Goal: Task Accomplishment & Management: Complete application form

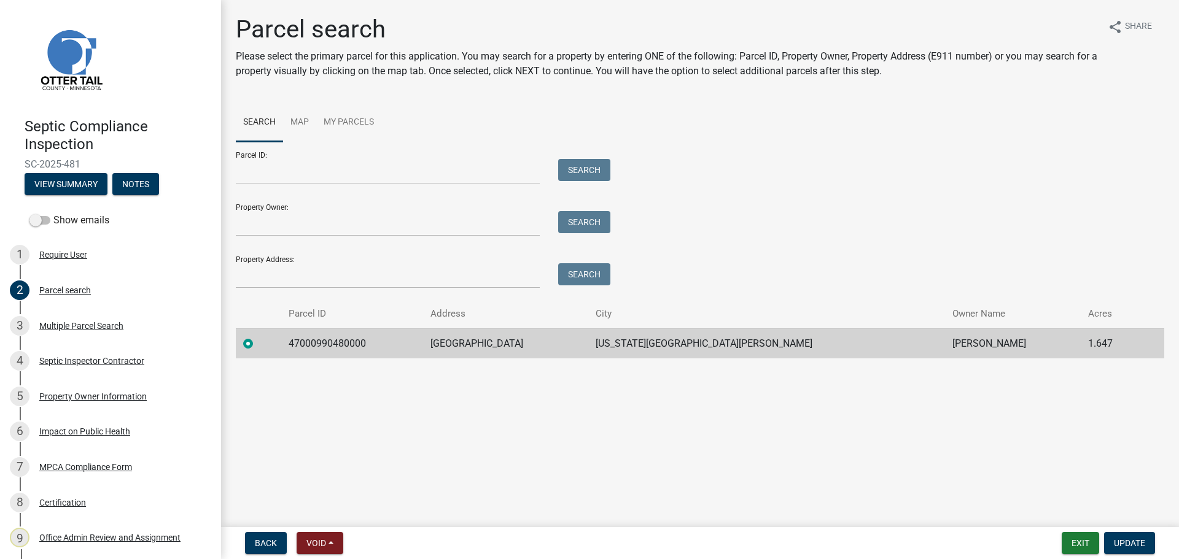
click at [976, 34] on h1 "Parcel search" at bounding box center [667, 29] width 862 height 29
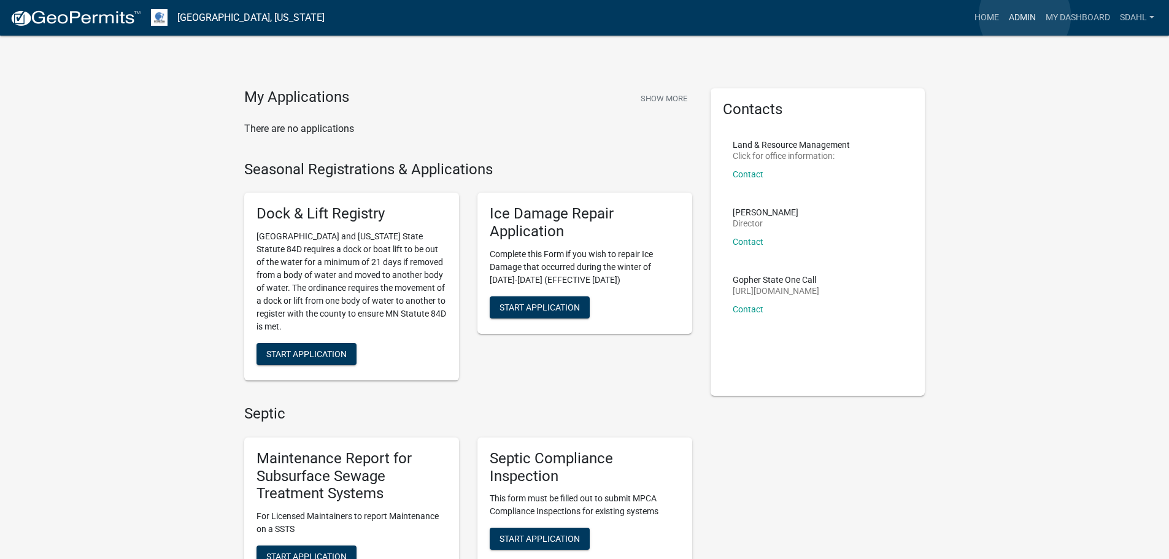
click at [1025, 16] on link "Admin" at bounding box center [1022, 17] width 37 height 23
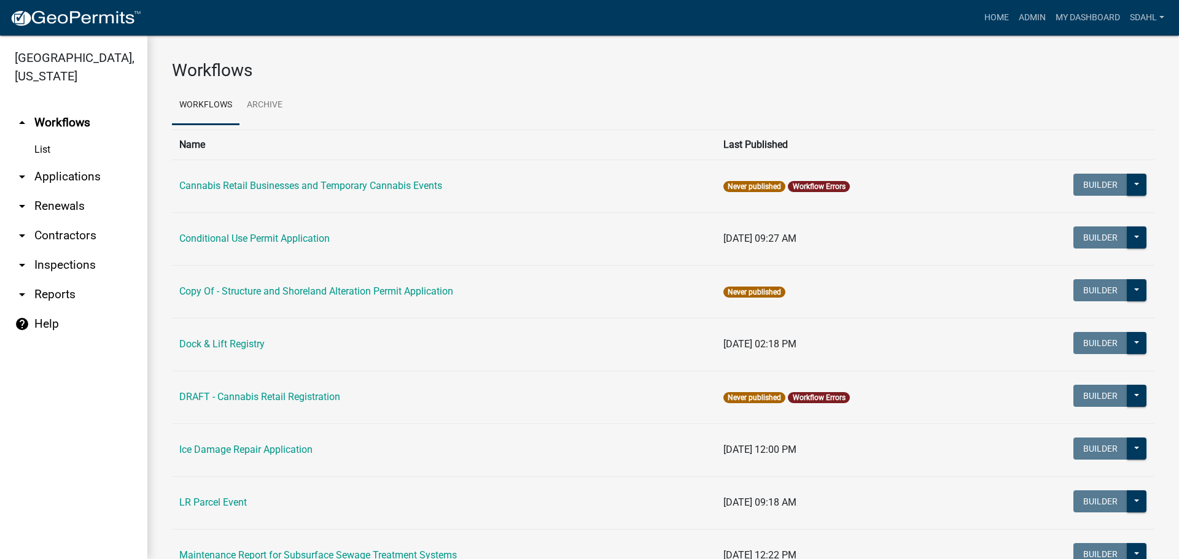
click at [66, 173] on link "arrow_drop_down Applications" at bounding box center [73, 176] width 147 height 29
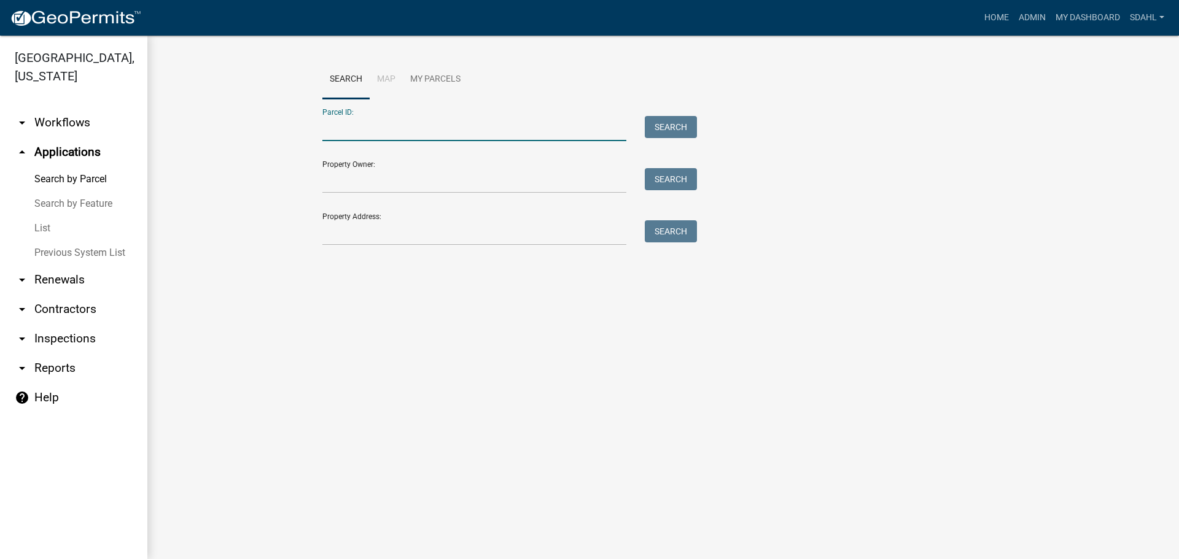
click at [342, 128] on input "Parcel ID:" at bounding box center [474, 128] width 304 height 25
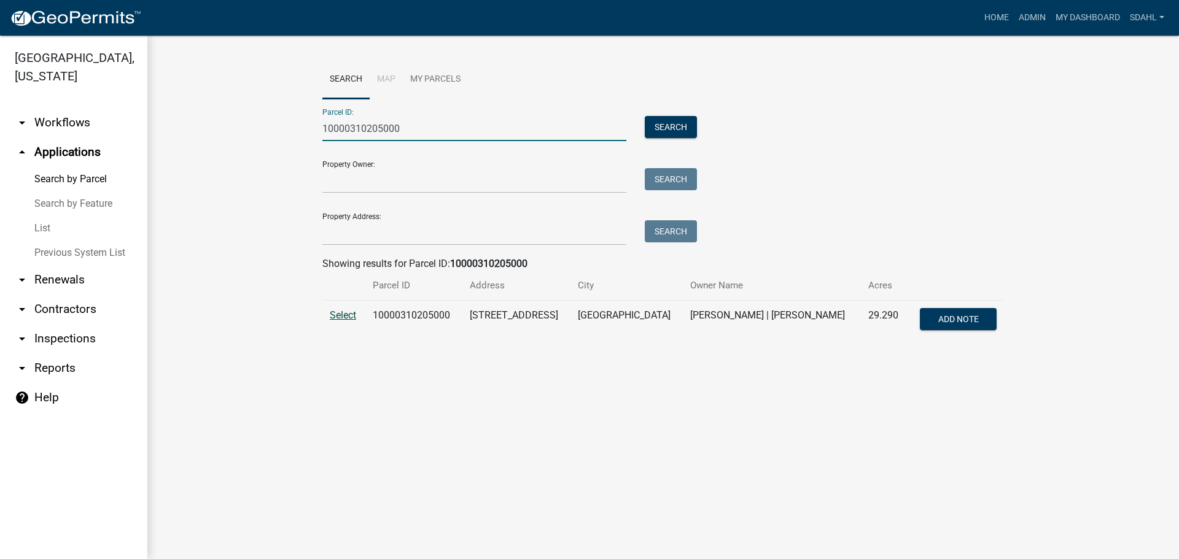
type input "10000310205000"
click at [347, 315] on span "Select" at bounding box center [343, 315] width 26 height 12
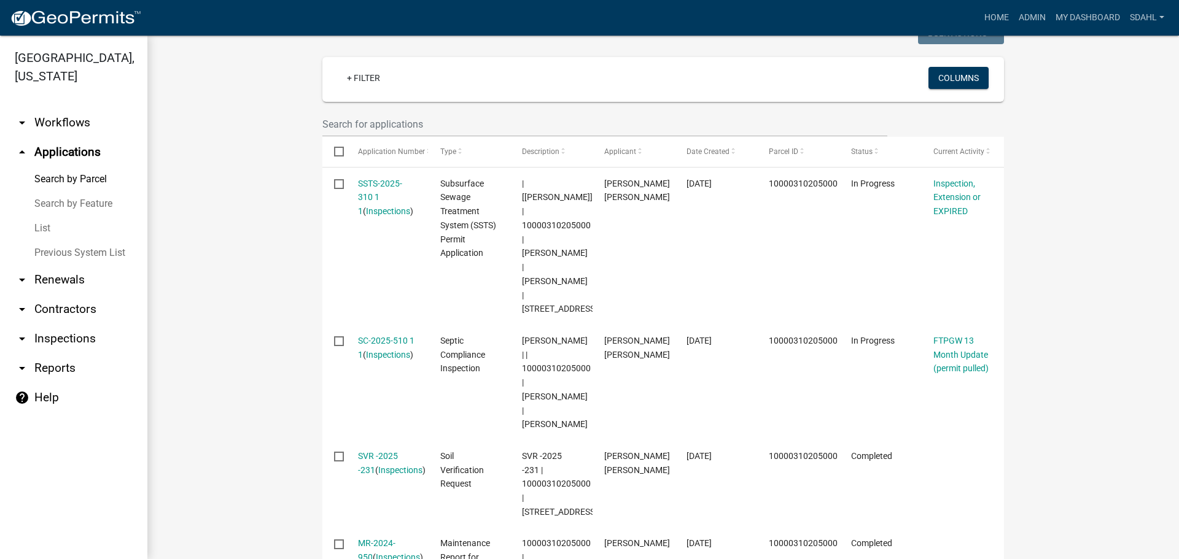
scroll to position [307, 0]
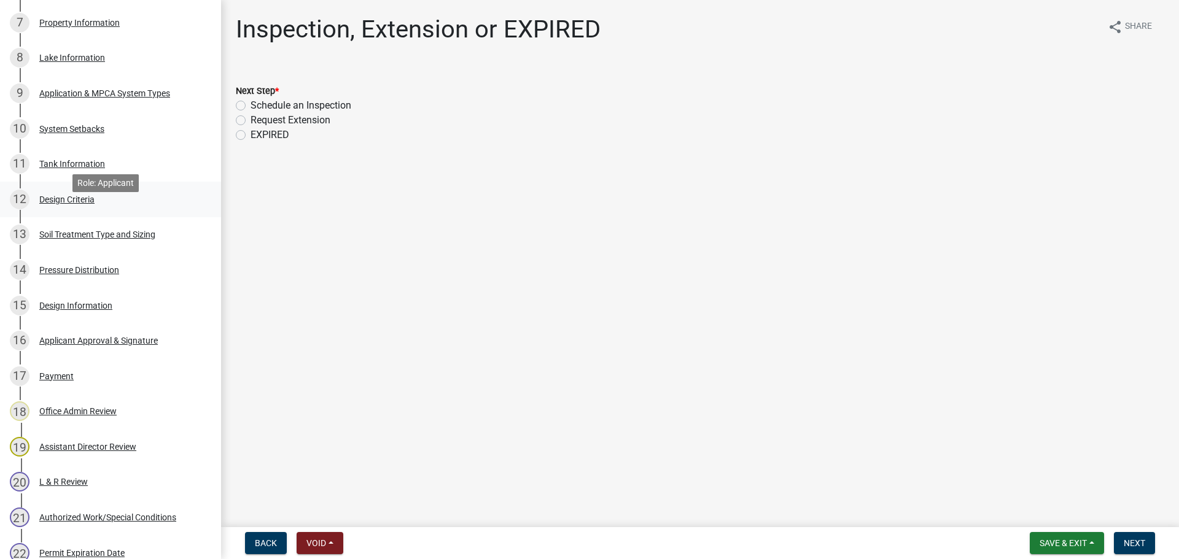
scroll to position [491, 0]
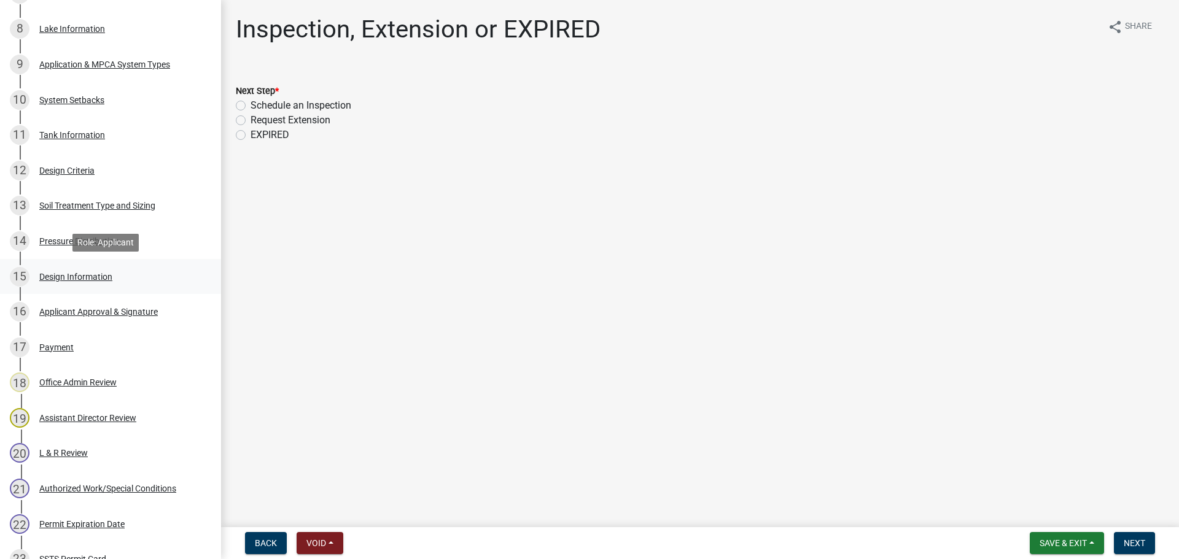
click at [77, 274] on div "Design Information" at bounding box center [75, 277] width 73 height 9
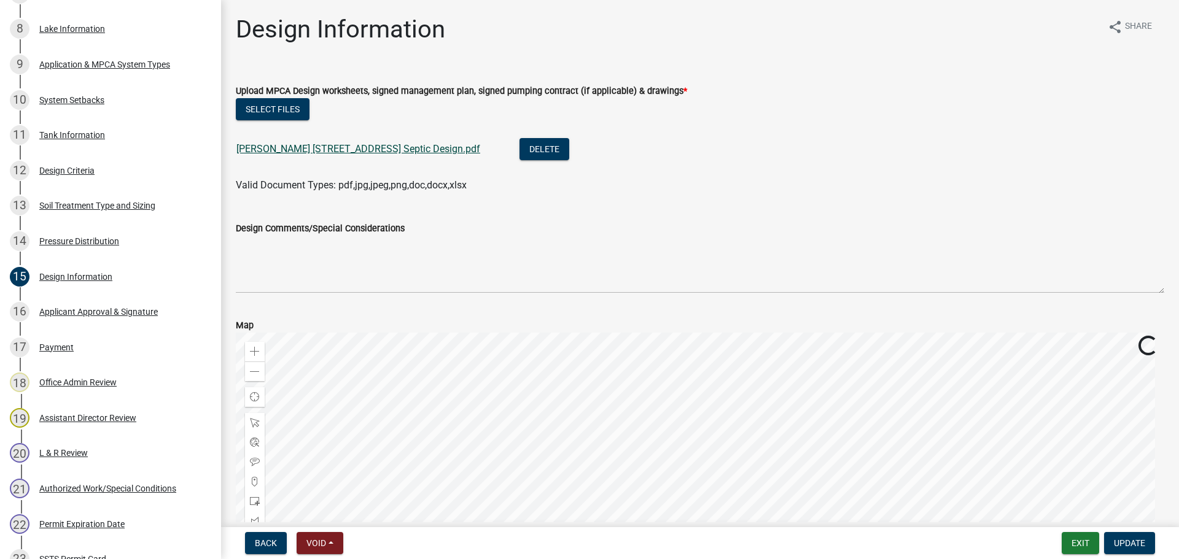
click at [368, 146] on link "Ehlert 16379 355th Ave Septic Design.pdf" at bounding box center [358, 149] width 244 height 12
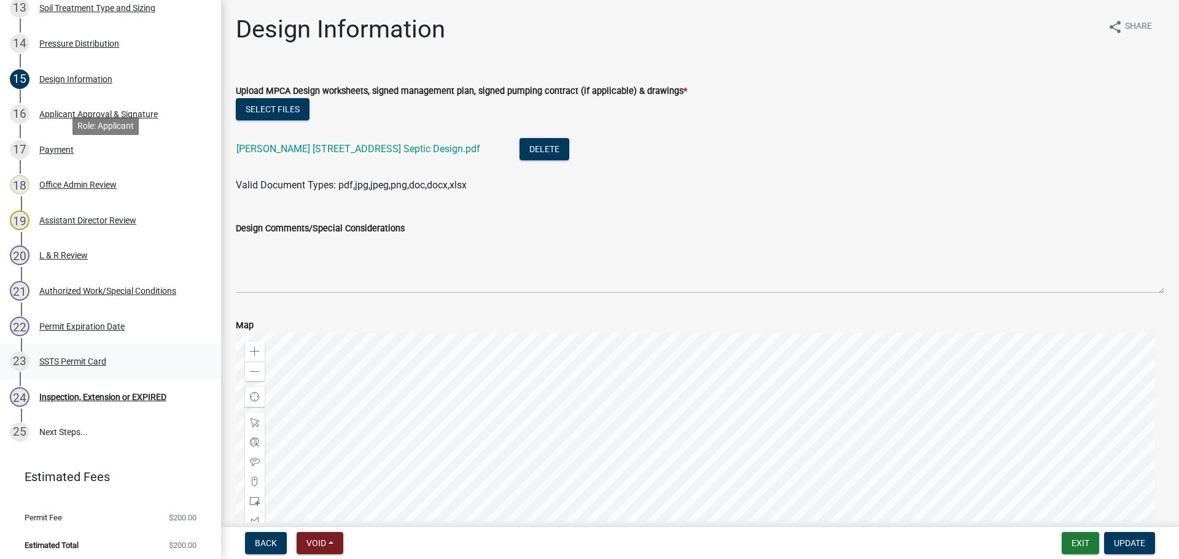
scroll to position [694, 0]
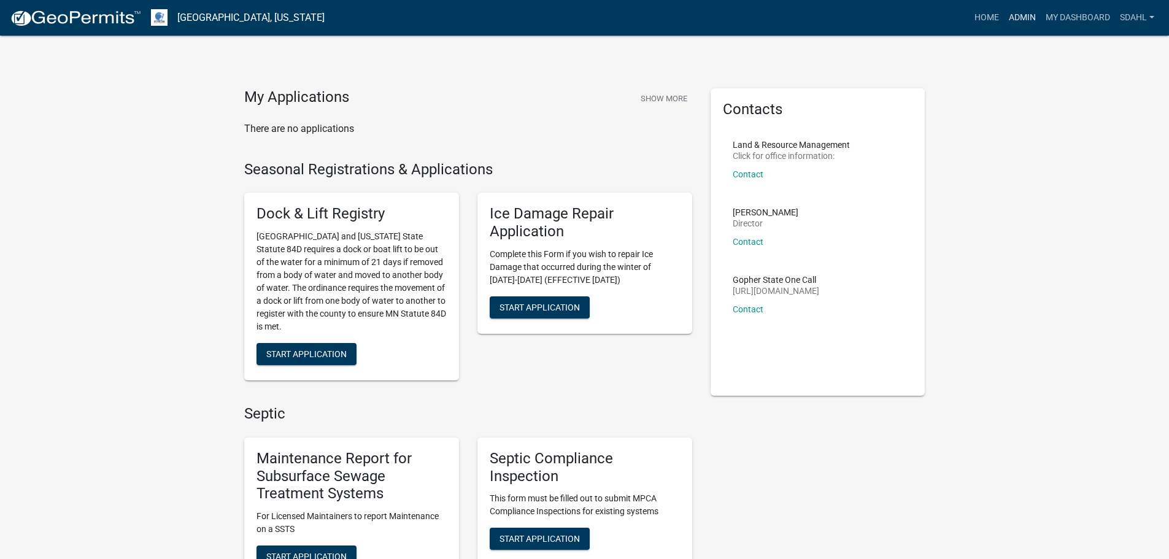
click at [1027, 20] on link "Admin" at bounding box center [1022, 17] width 37 height 23
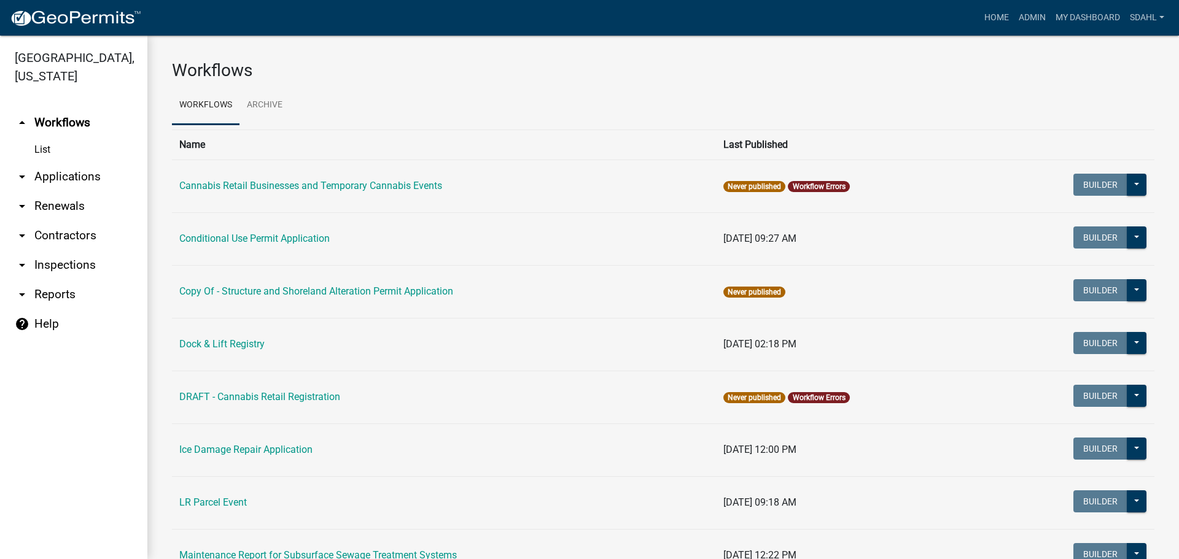
click at [47, 180] on link "arrow_drop_down Applications" at bounding box center [73, 176] width 147 height 29
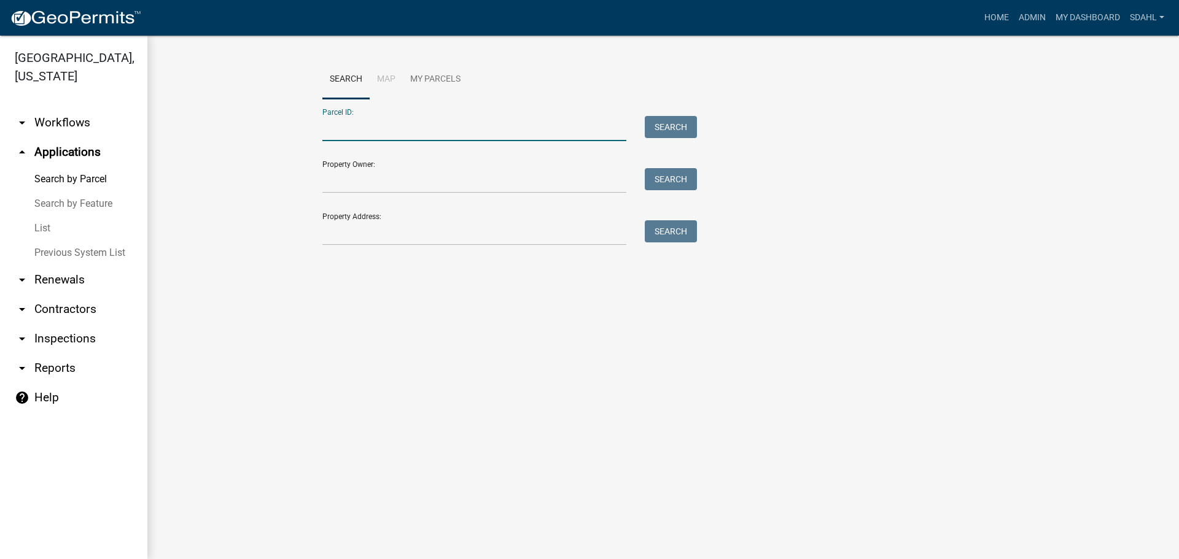
click at [438, 126] on input "Parcel ID:" at bounding box center [474, 128] width 304 height 25
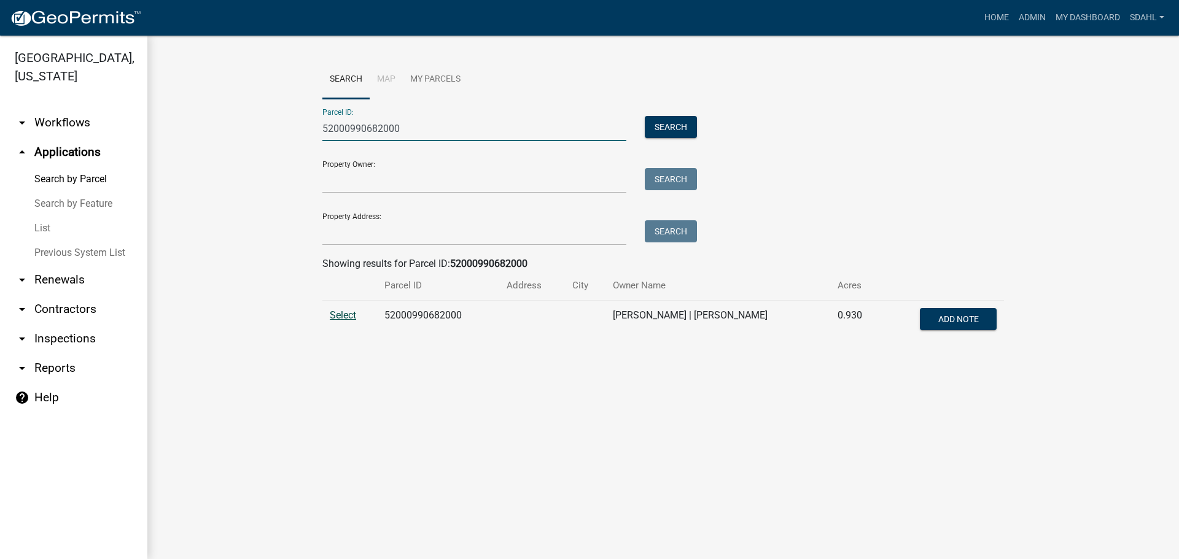
type input "52000990682000"
click at [346, 317] on span "Select" at bounding box center [343, 315] width 26 height 12
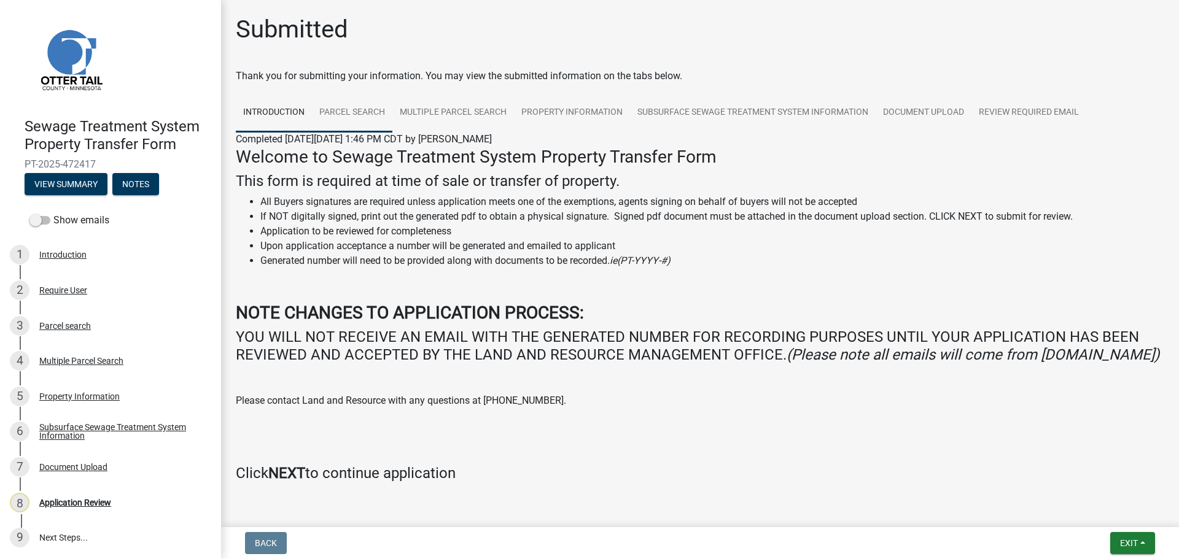
click at [340, 119] on link "Parcel search" at bounding box center [352, 112] width 80 height 39
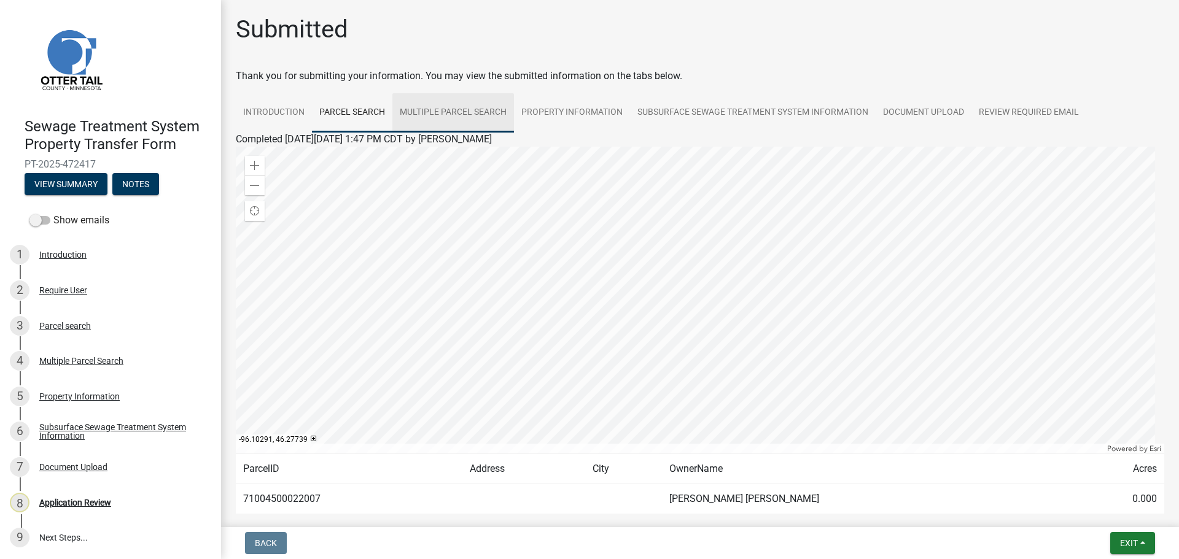
click at [449, 117] on link "Multiple Parcel Search" at bounding box center [453, 112] width 122 height 39
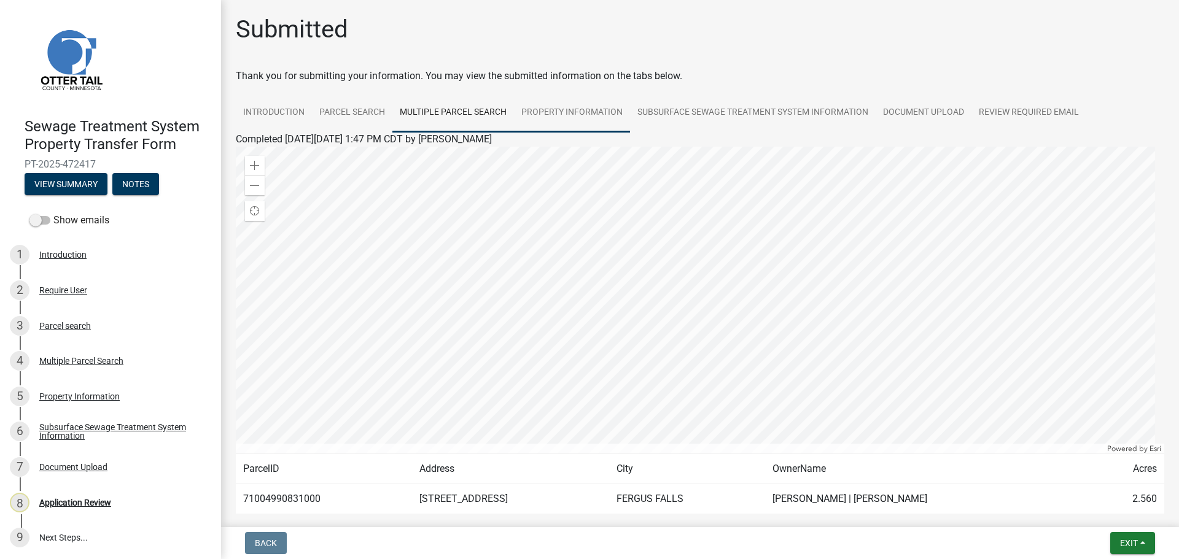
click at [570, 112] on link "Property Information" at bounding box center [572, 112] width 116 height 39
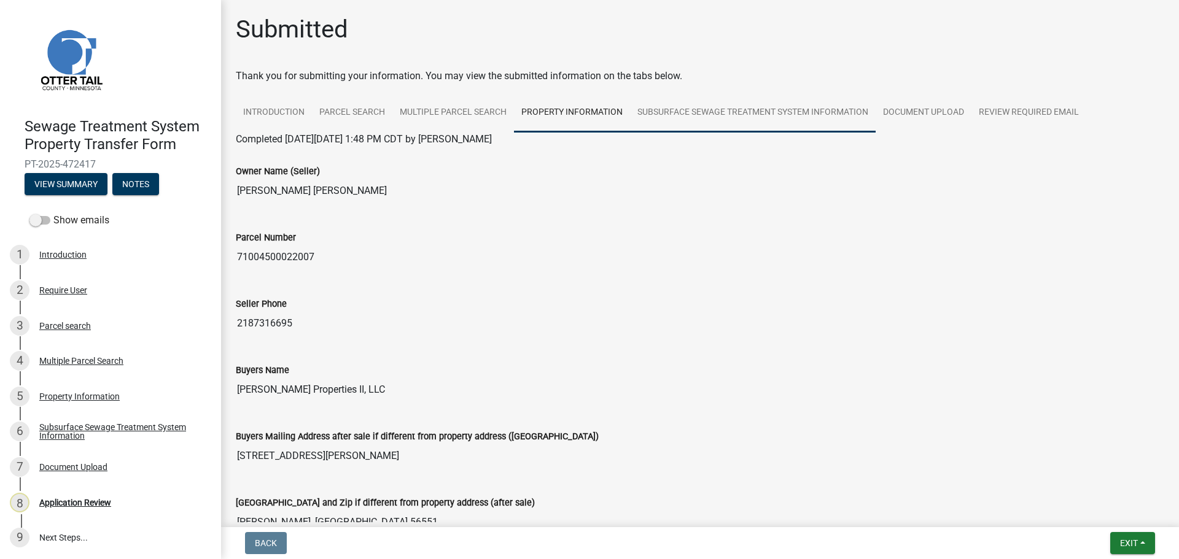
click at [731, 120] on link "Subsurface Sewage Treatment System Information" at bounding box center [753, 112] width 246 height 39
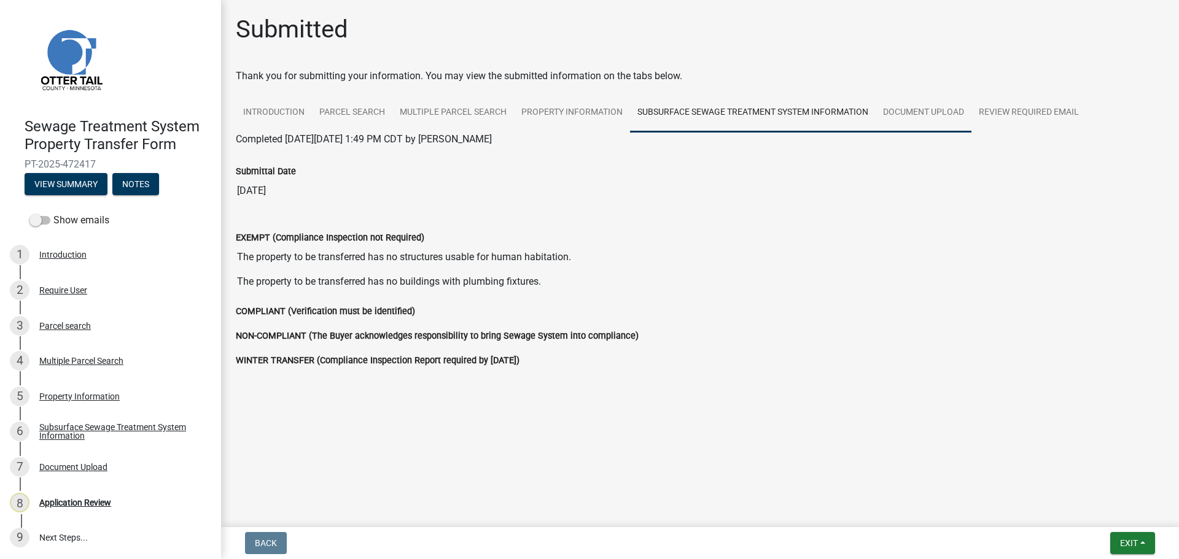
click at [940, 110] on link "Document Upload" at bounding box center [923, 112] width 96 height 39
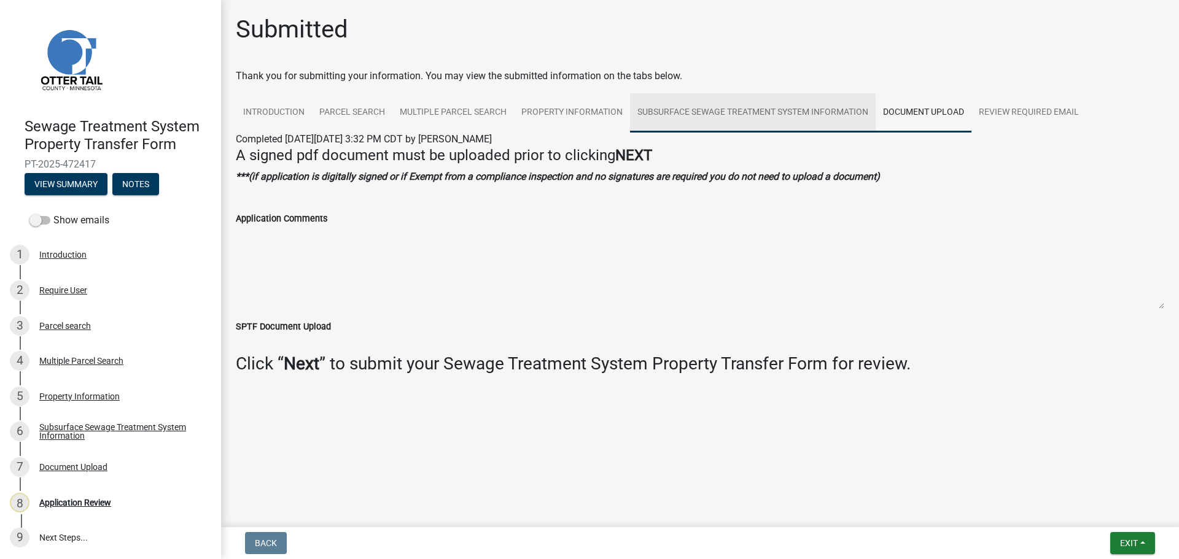
click at [811, 115] on link "Subsurface Sewage Treatment System Information" at bounding box center [753, 112] width 246 height 39
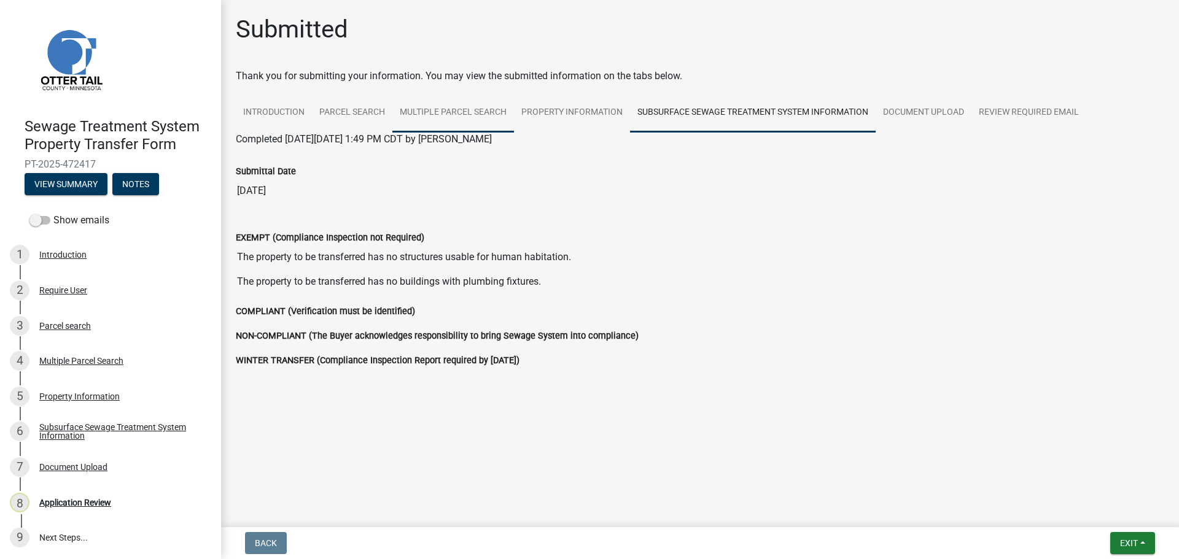
click at [453, 108] on link "Multiple Parcel Search" at bounding box center [453, 112] width 122 height 39
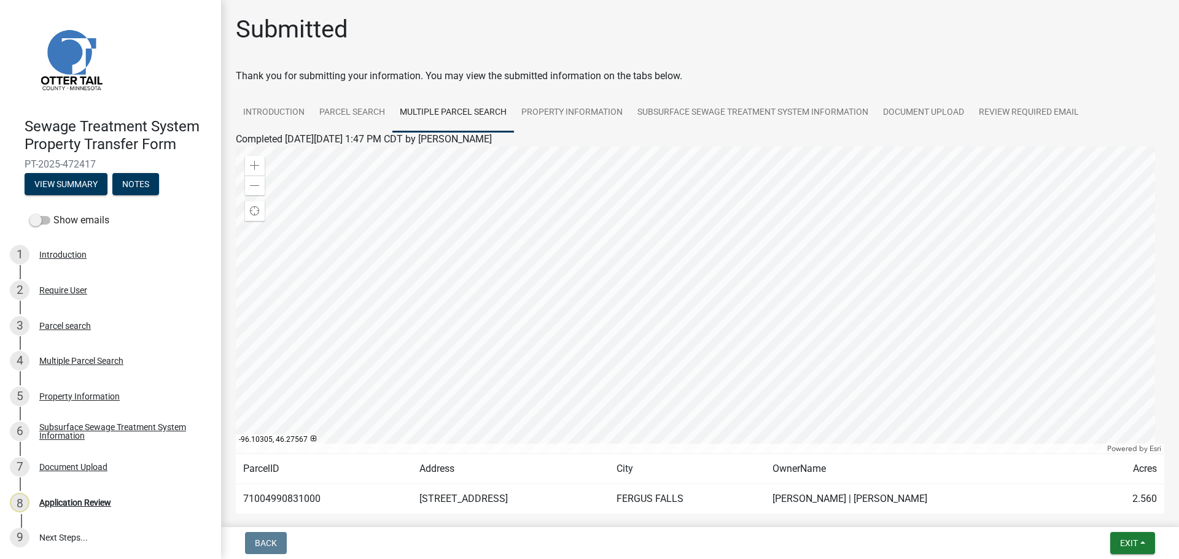
click at [290, 501] on td "71004990831000" at bounding box center [324, 499] width 176 height 30
copy td "71004990831000"
click at [844, 114] on link "Subsurface Sewage Treatment System Information" at bounding box center [753, 112] width 246 height 39
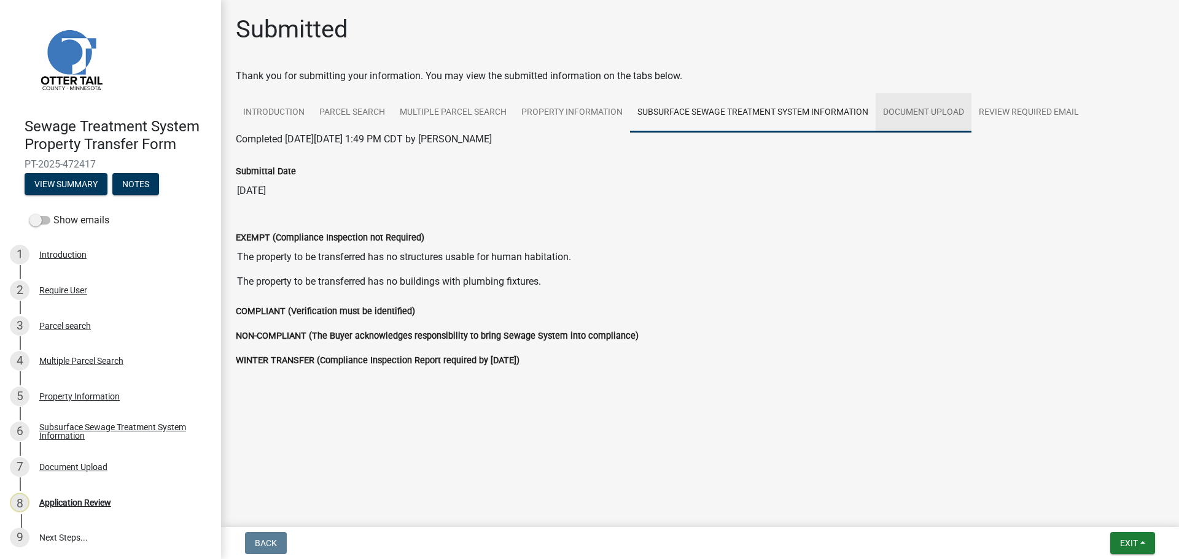
click at [924, 115] on link "Document Upload" at bounding box center [923, 112] width 96 height 39
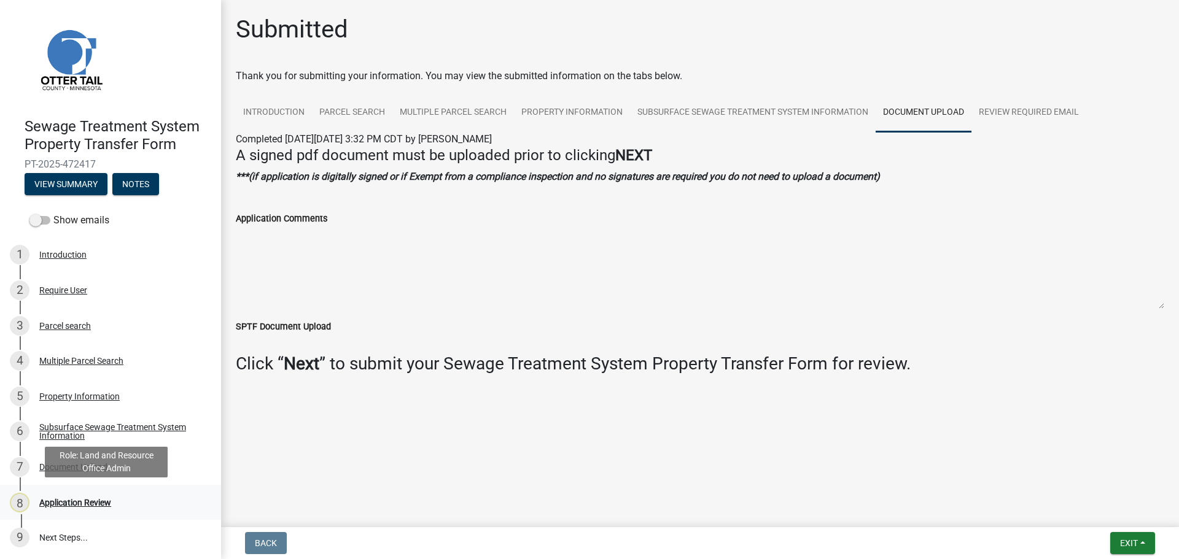
click at [77, 498] on div "Application Review" at bounding box center [75, 502] width 72 height 9
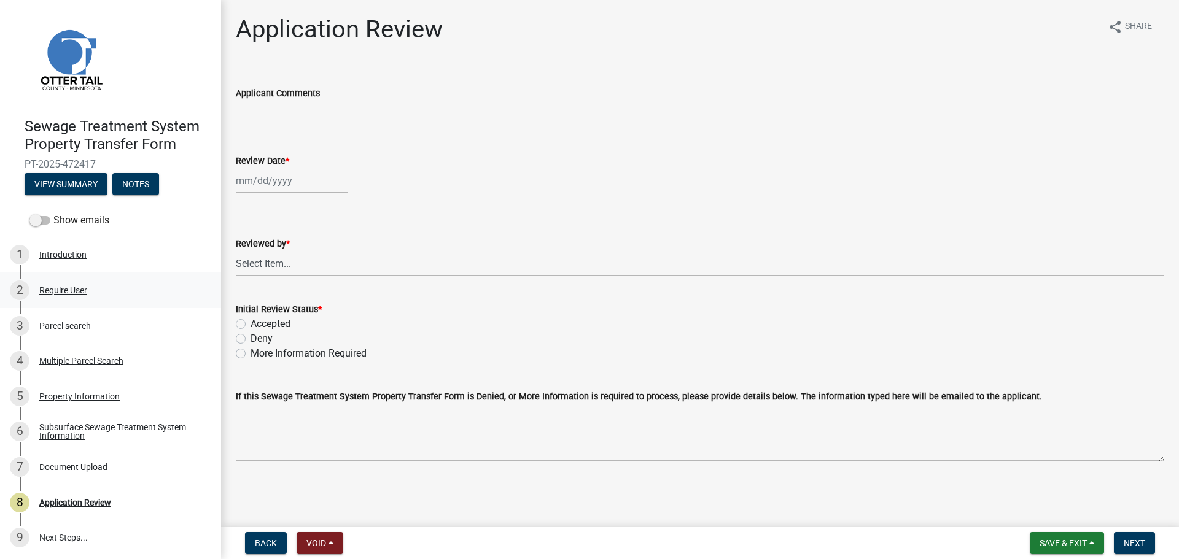
click at [53, 292] on div "Require User" at bounding box center [63, 290] width 48 height 9
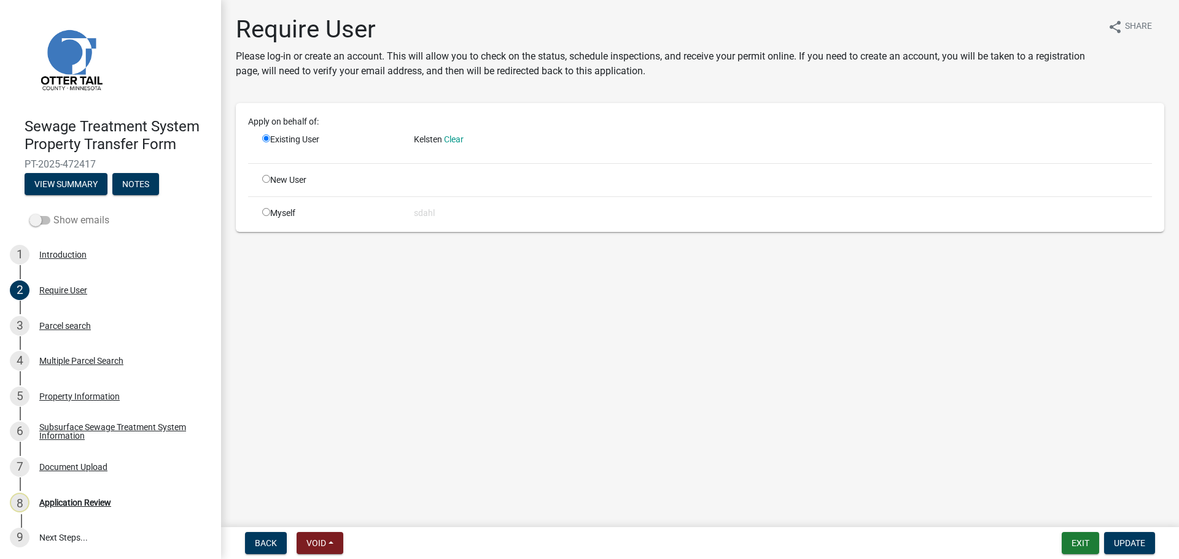
click at [68, 220] on label "Show emails" at bounding box center [69, 220] width 80 height 15
click at [53, 213] on input "Show emails" at bounding box center [53, 213] width 0 height 0
click at [66, 182] on button "View Summary" at bounding box center [66, 184] width 83 height 22
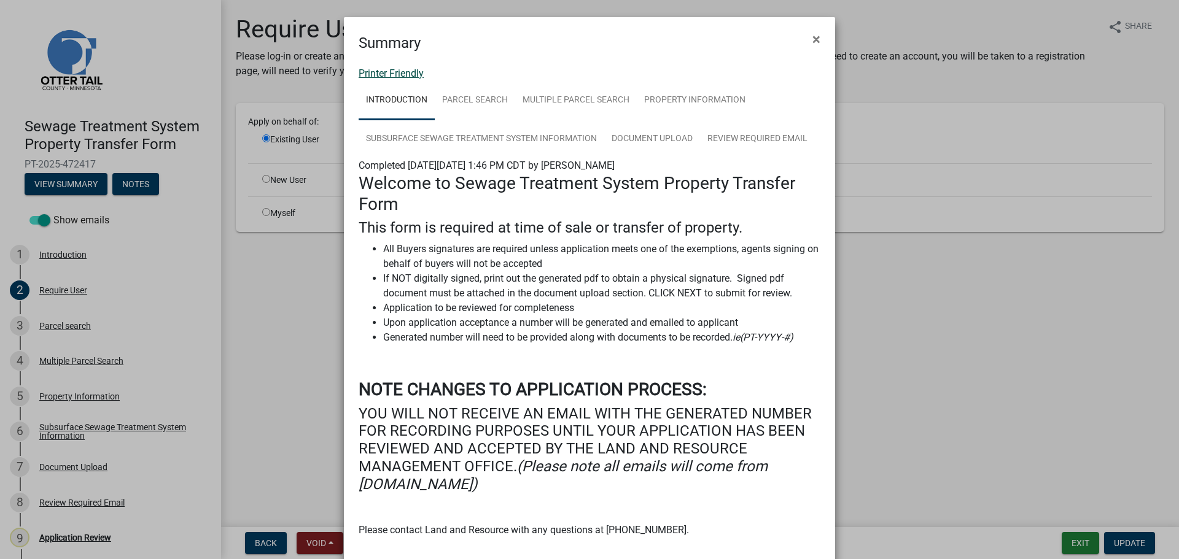
click at [391, 76] on link "Printer Friendly" at bounding box center [390, 74] width 65 height 12
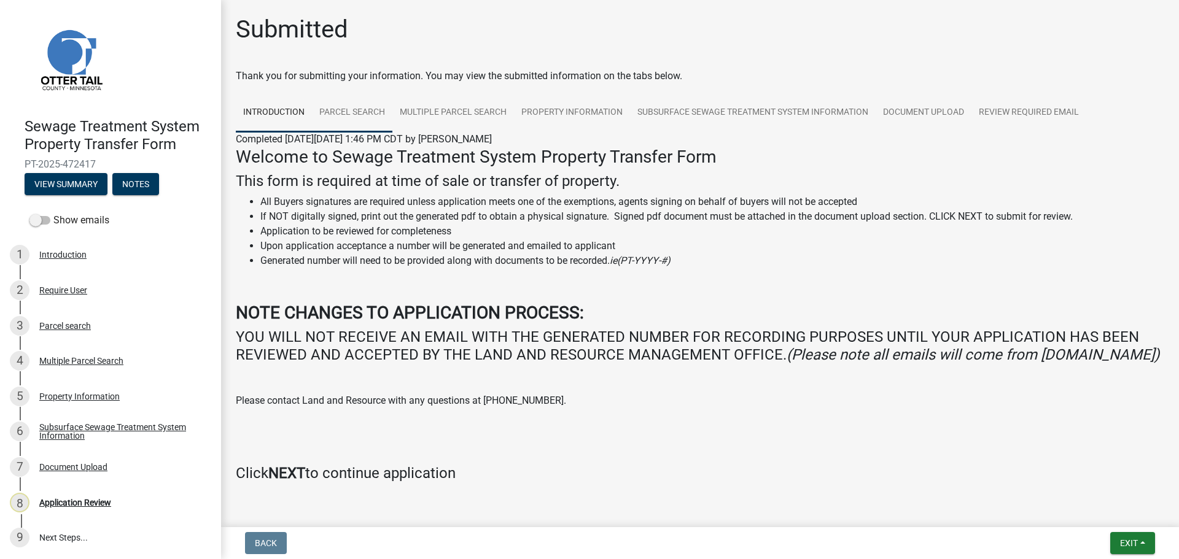
click at [354, 115] on link "Parcel search" at bounding box center [352, 112] width 80 height 39
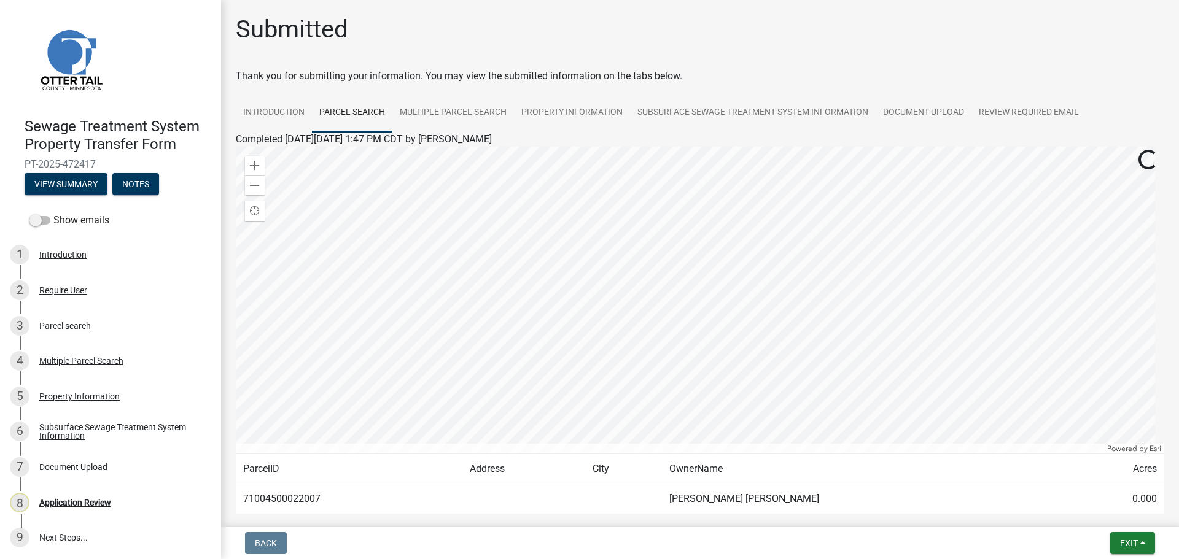
click at [631, 41] on div "Submitted" at bounding box center [700, 34] width 928 height 39
click at [464, 120] on link "Multiple Parcel Search" at bounding box center [453, 112] width 122 height 39
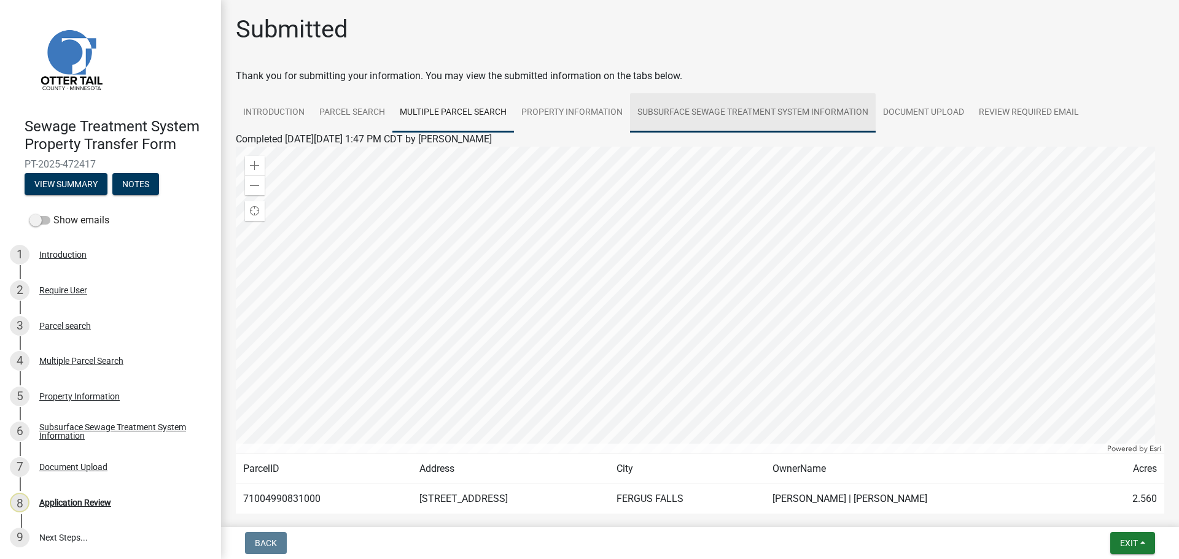
click at [754, 117] on link "Subsurface Sewage Treatment System Information" at bounding box center [753, 112] width 246 height 39
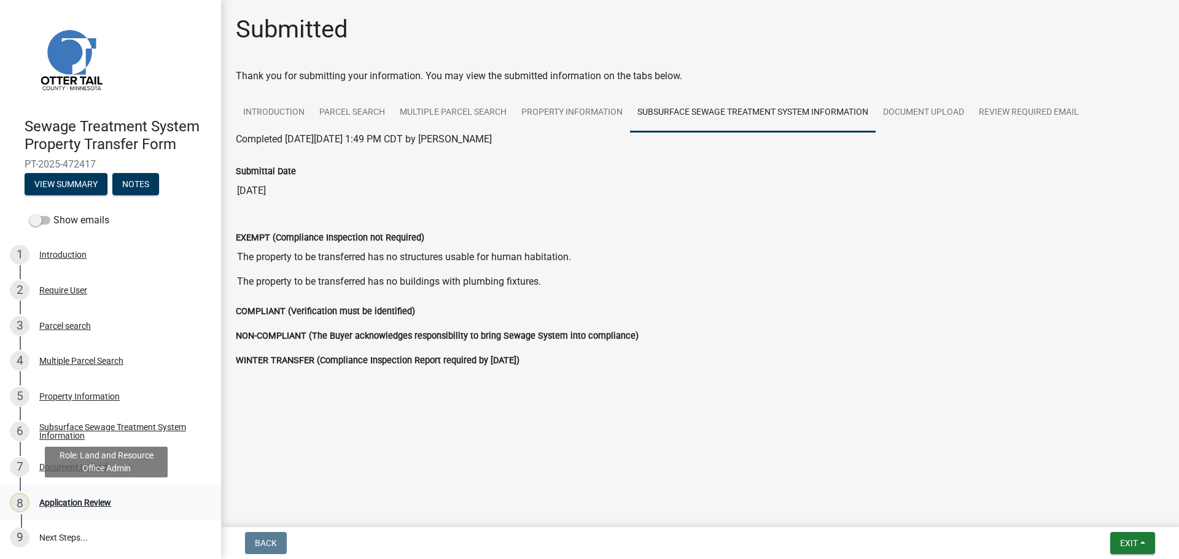
click at [82, 502] on div "Application Review" at bounding box center [75, 502] width 72 height 9
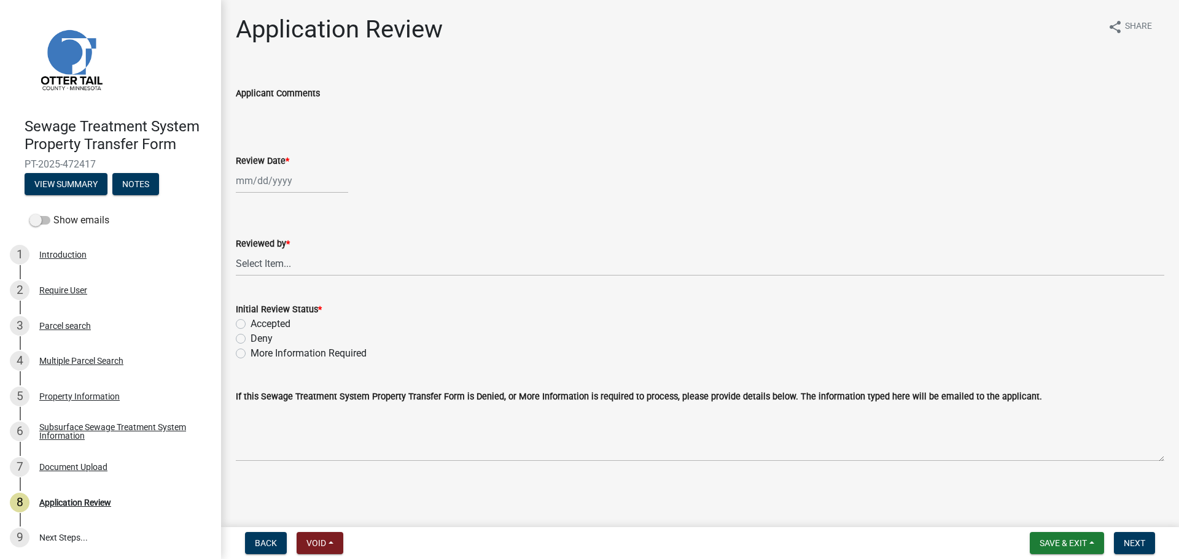
click at [285, 180] on div at bounding box center [292, 180] width 112 height 25
select select "9"
select select "2025"
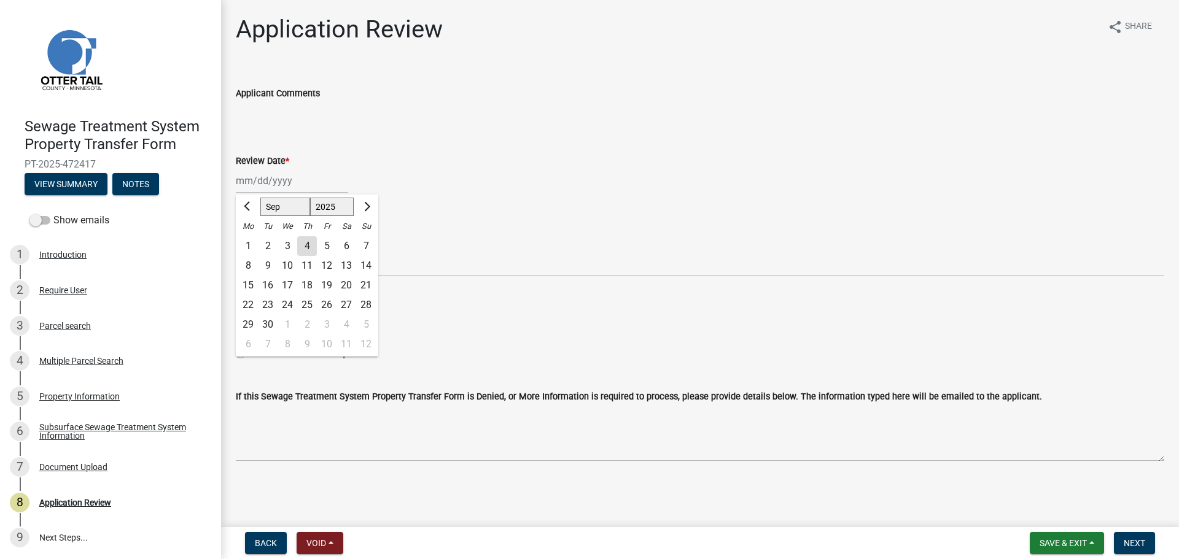
click at [307, 244] on div "4" at bounding box center [307, 246] width 20 height 20
type input "09/04/2025"
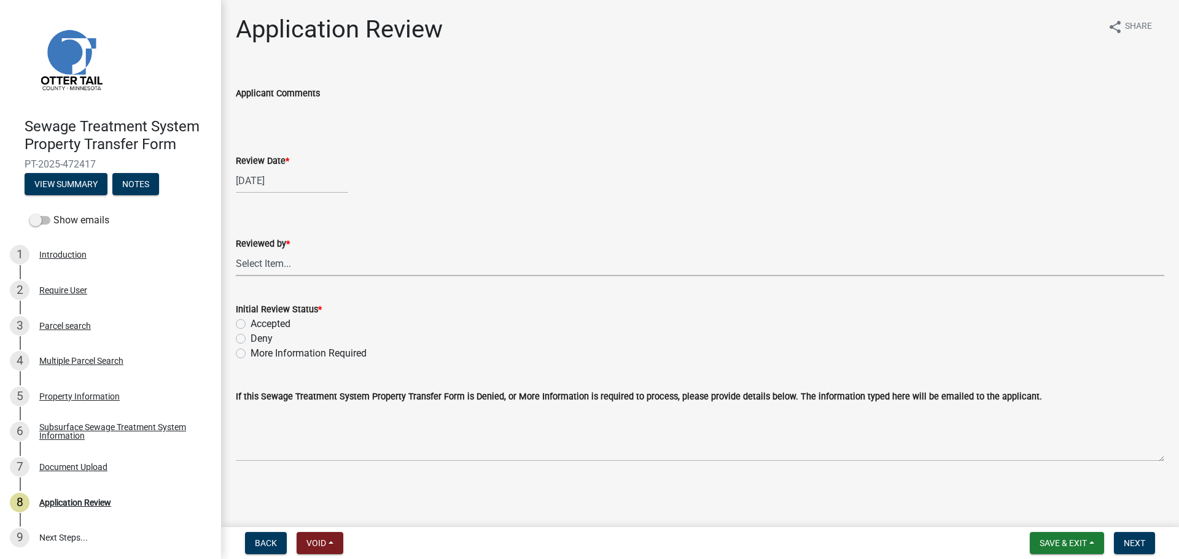
click at [292, 260] on select "Select Item... Alexis Newark Amy Busko Andrea Perales Brittany Tollefson Christ…" at bounding box center [700, 263] width 928 height 25
click at [236, 251] on select "Select Item... Alexis Newark Amy Busko Andrea Perales Brittany Tollefson Christ…" at bounding box center [700, 263] width 928 height 25
select select "67745ee8-7159-4960-80f9-a638286b467c"
click at [252, 323] on label "Accepted" at bounding box center [270, 324] width 40 height 15
click at [252, 323] on input "Accepted" at bounding box center [254, 321] width 8 height 8
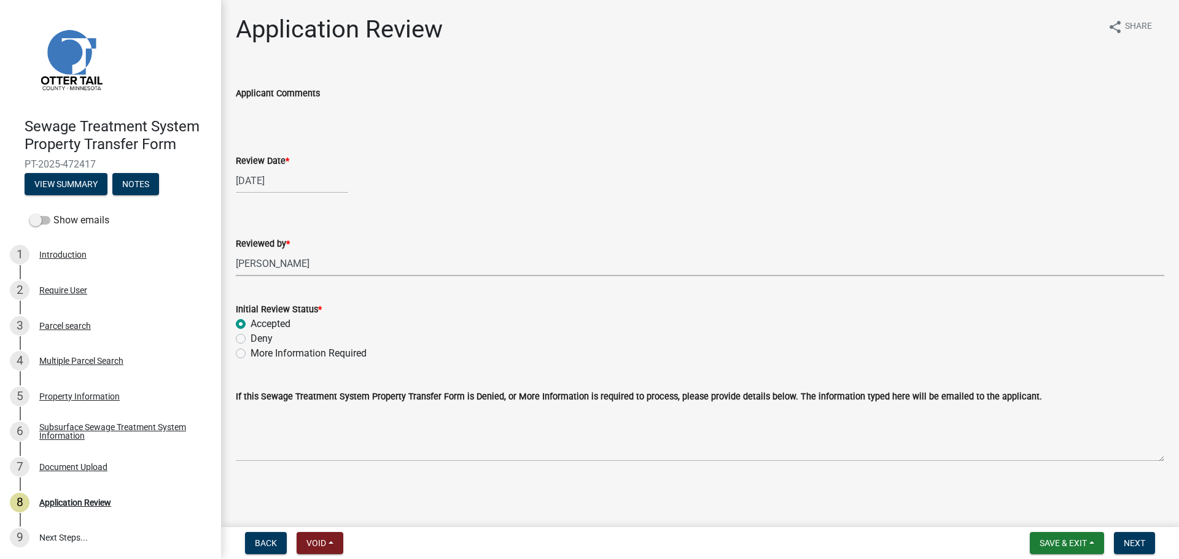
radio input "true"
click at [1133, 543] on span "Next" at bounding box center [1133, 543] width 21 height 10
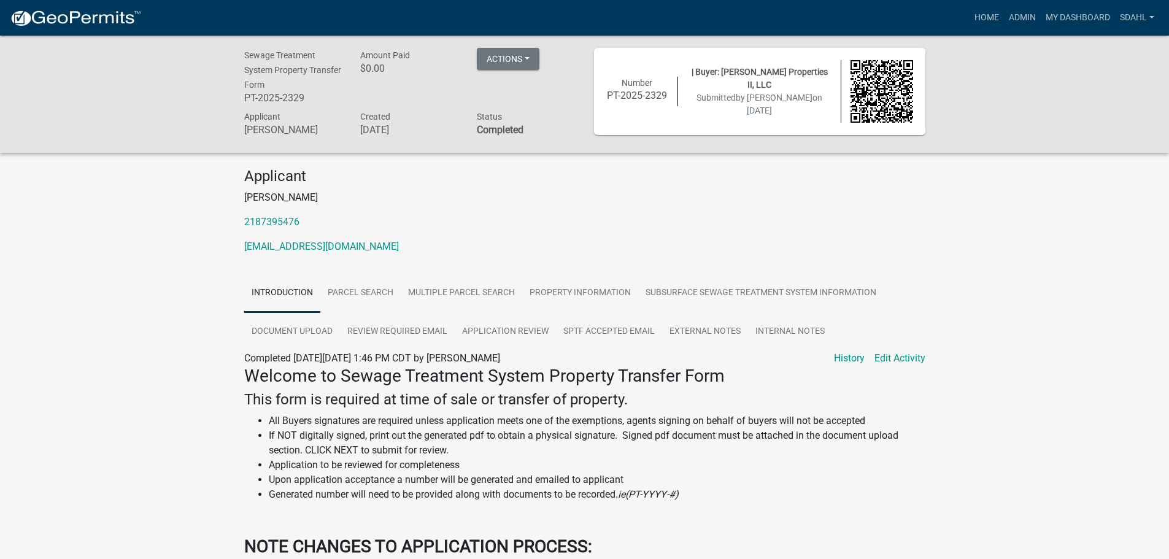
drag, startPoint x: 1012, startPoint y: 116, endPoint x: 1016, endPoint y: 54, distance: 62.1
click at [1013, 95] on div "Sewage Treatment System Property Transfer Form PT-2025-2329 Amount Paid $0.00 A…" at bounding box center [584, 94] width 1169 height 117
